Goal: Task Accomplishment & Management: Use online tool/utility

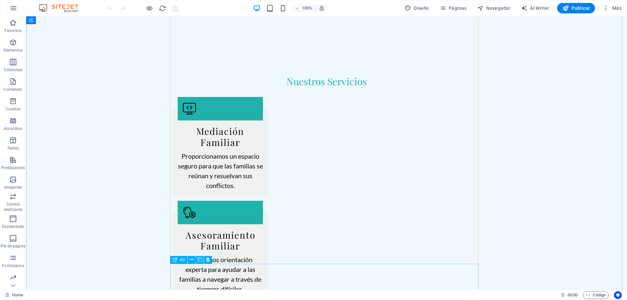
scroll to position [914, 0]
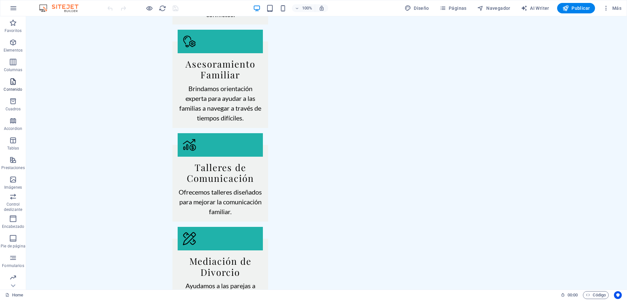
click at [16, 75] on button "Contenido" at bounding box center [13, 85] width 26 height 20
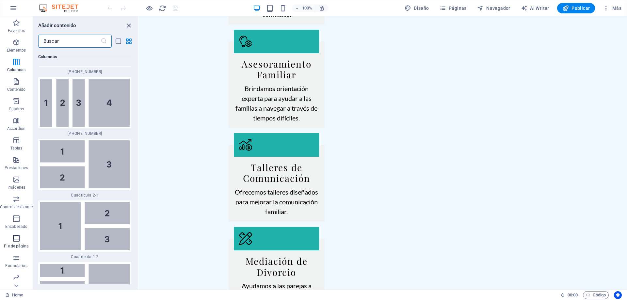
scroll to position [21, 0]
click at [17, 241] on icon "button" at bounding box center [16, 237] width 8 height 8
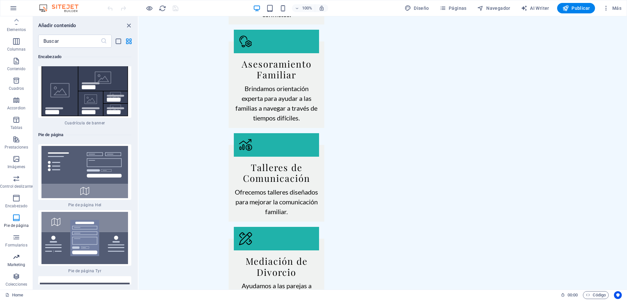
scroll to position [0, 0]
click at [21, 47] on span "Elementos" at bounding box center [16, 47] width 33 height 16
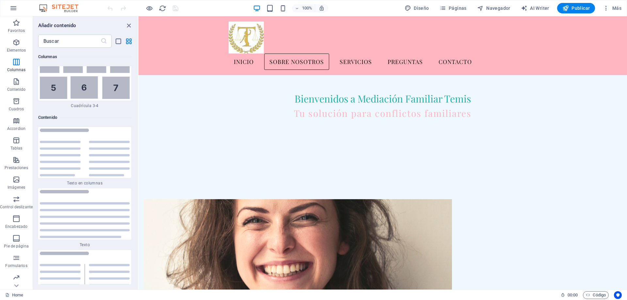
scroll to position [2154, 0]
click at [18, 162] on icon "button" at bounding box center [16, 160] width 8 height 8
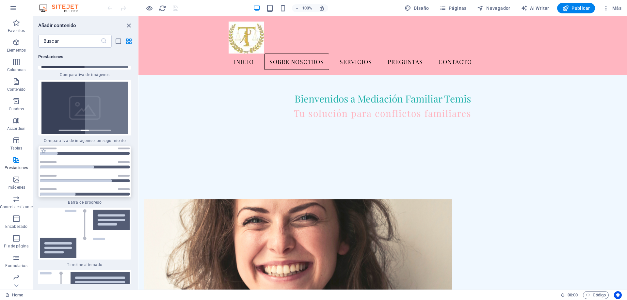
scroll to position [5349, 0]
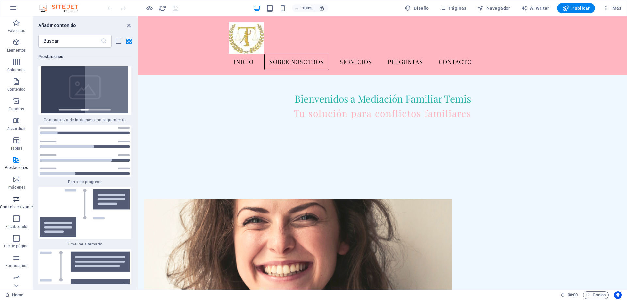
click at [15, 203] on span "Control deslizante" at bounding box center [16, 203] width 33 height 16
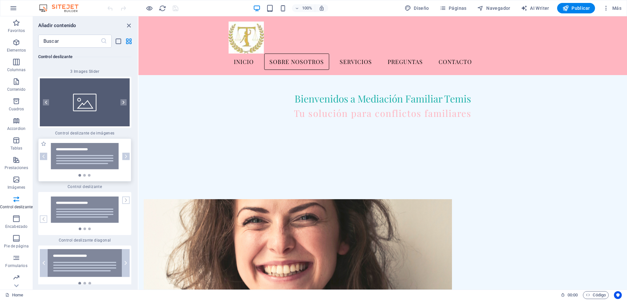
scroll to position [7474, 0]
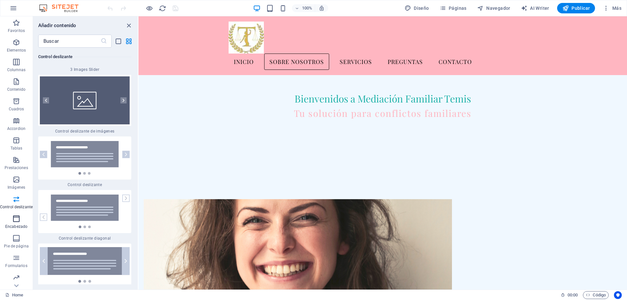
click at [21, 220] on span "Encabezado" at bounding box center [16, 223] width 33 height 16
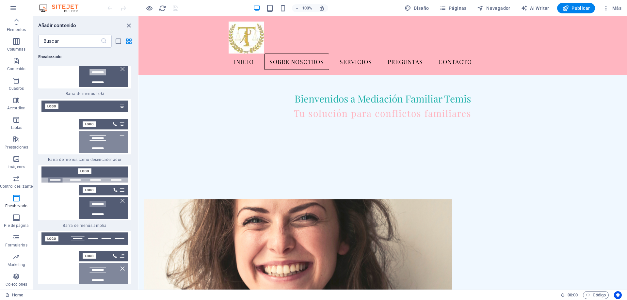
scroll to position [8278, 0]
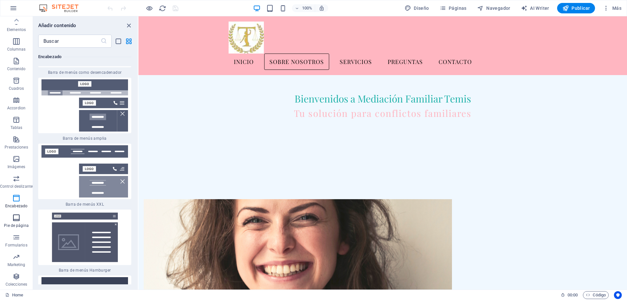
click at [14, 218] on icon "button" at bounding box center [16, 218] width 8 height 8
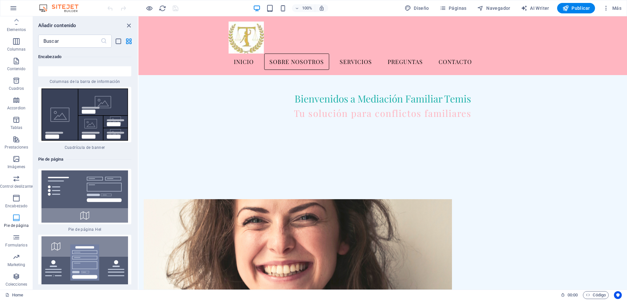
scroll to position [8710, 0]
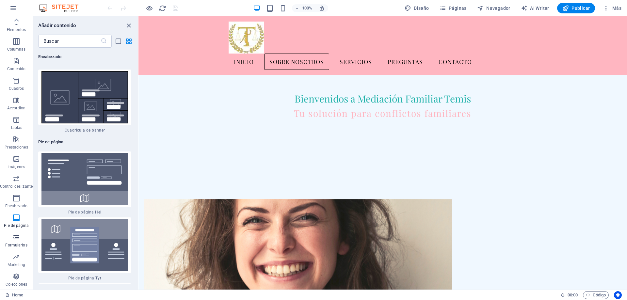
click at [18, 241] on span "Formularios" at bounding box center [16, 241] width 33 height 16
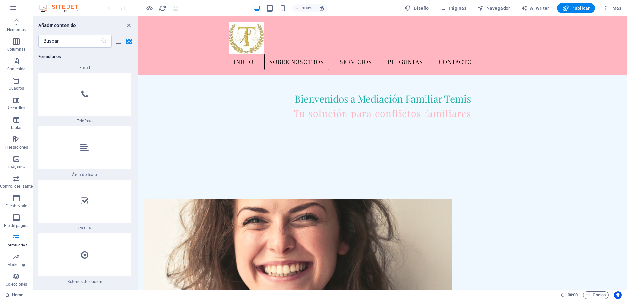
scroll to position [10252, 0]
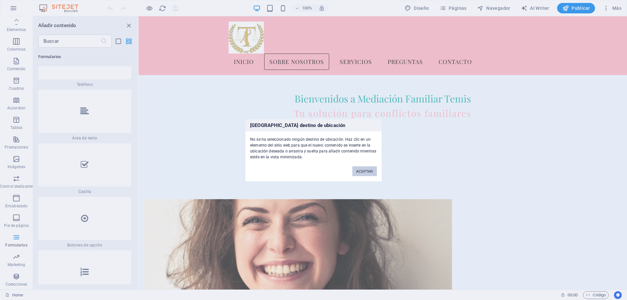
drag, startPoint x: 356, startPoint y: 171, endPoint x: 218, endPoint y: 154, distance: 139.0
click at [356, 171] on button "ACEPTAR" at bounding box center [364, 171] width 24 height 10
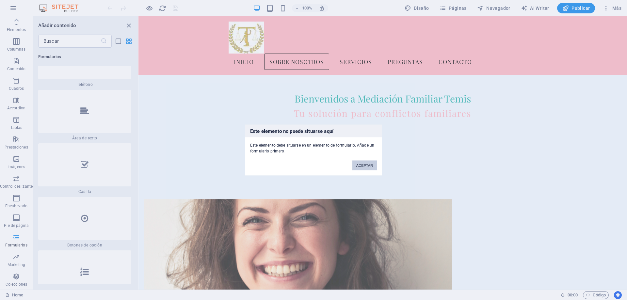
click at [367, 165] on button "ACEPTAR" at bounding box center [364, 165] width 24 height 10
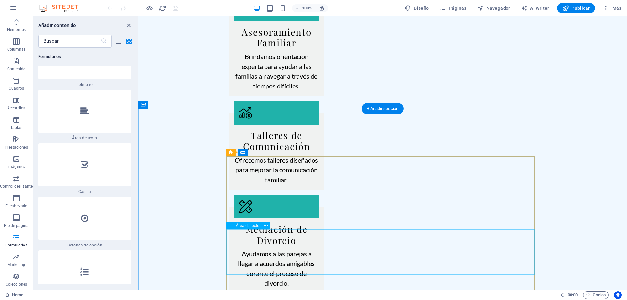
scroll to position [1109, 0]
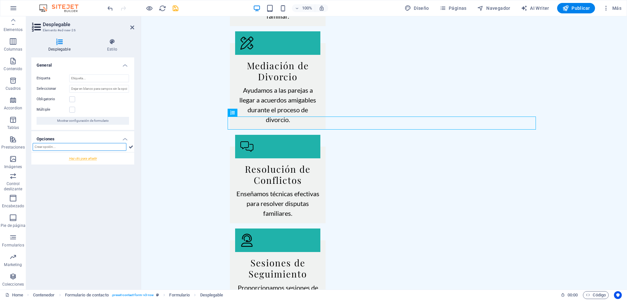
click at [118, 147] on input "text" at bounding box center [80, 147] width 94 height 8
click at [135, 27] on aside "Desplegable Elemento #ed-new-26 Desplegable Estilo General Etiqueta Seleccionar…" at bounding box center [83, 152] width 115 height 273
click at [132, 27] on icon at bounding box center [132, 27] width 4 height 5
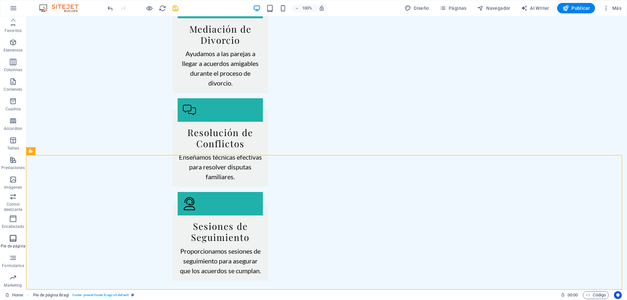
scroll to position [21, 0]
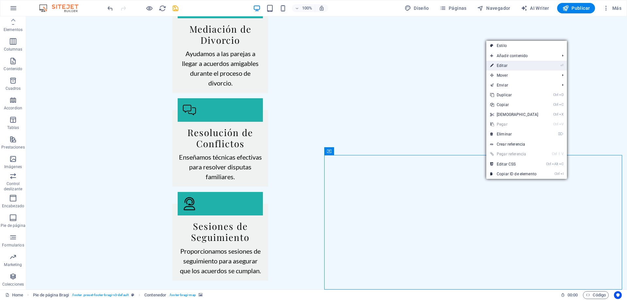
click at [508, 67] on link "⏎ Editar" at bounding box center [514, 66] width 56 height 10
select select "px"
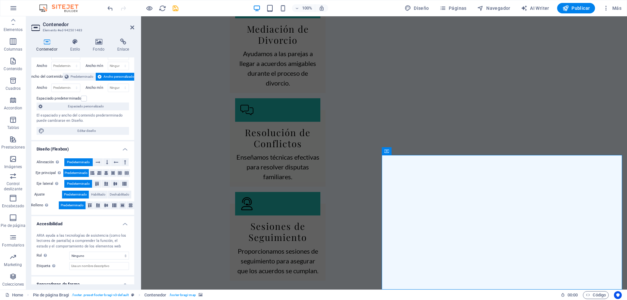
scroll to position [45, 0]
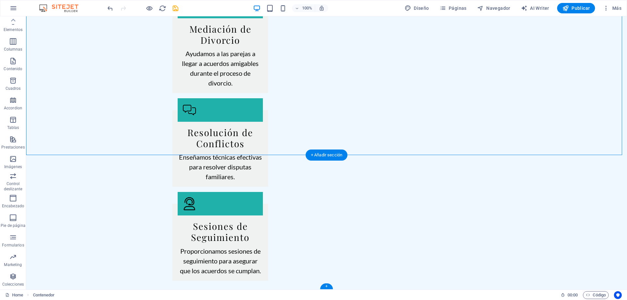
drag, startPoint x: 441, startPoint y: 255, endPoint x: 497, endPoint y: 234, distance: 59.9
